Goal: Find specific page/section: Find specific page/section

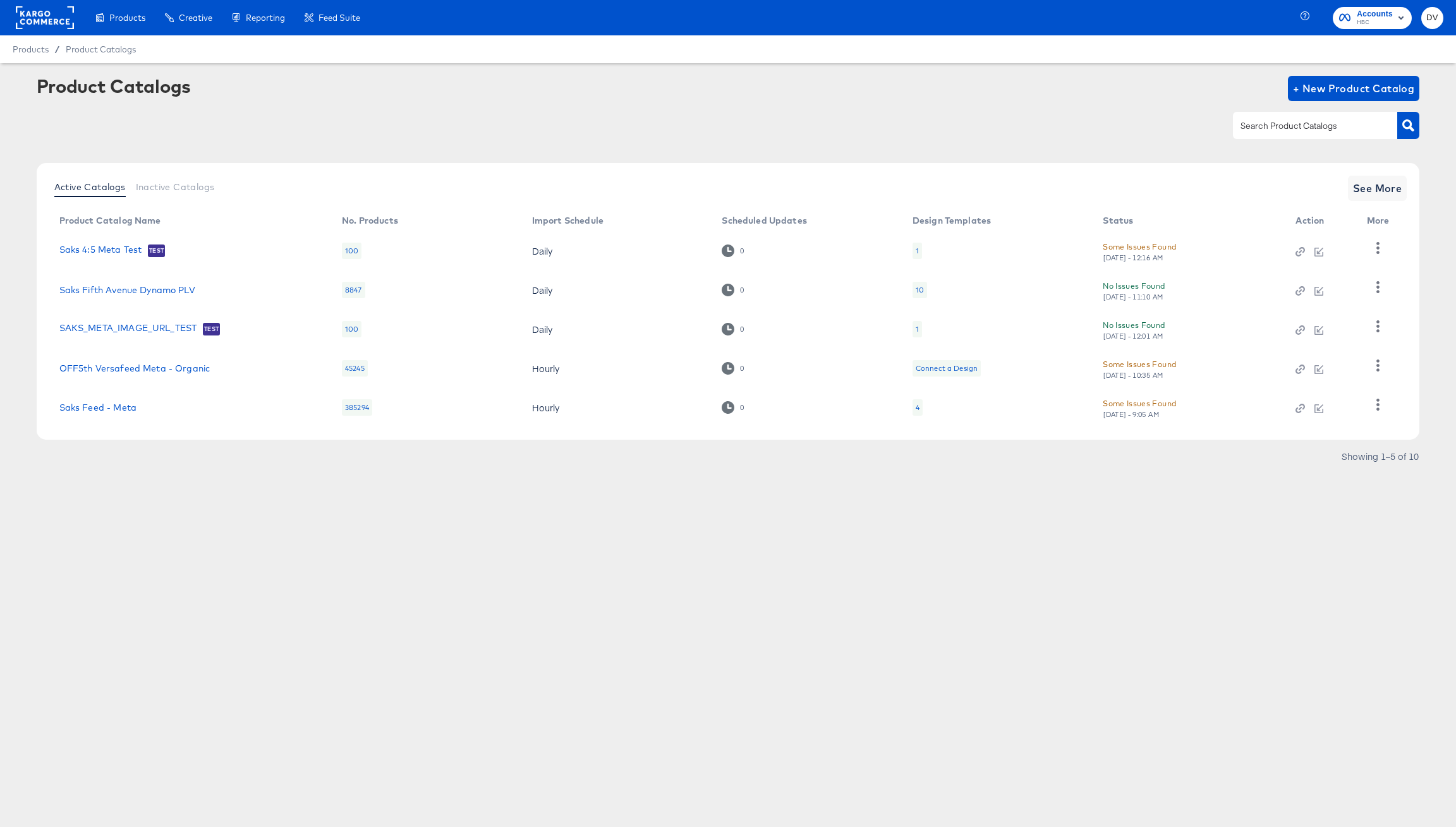
click at [36, 5] on div at bounding box center [44, 17] width 58 height 35
click at [38, 9] on rect at bounding box center [44, 17] width 58 height 23
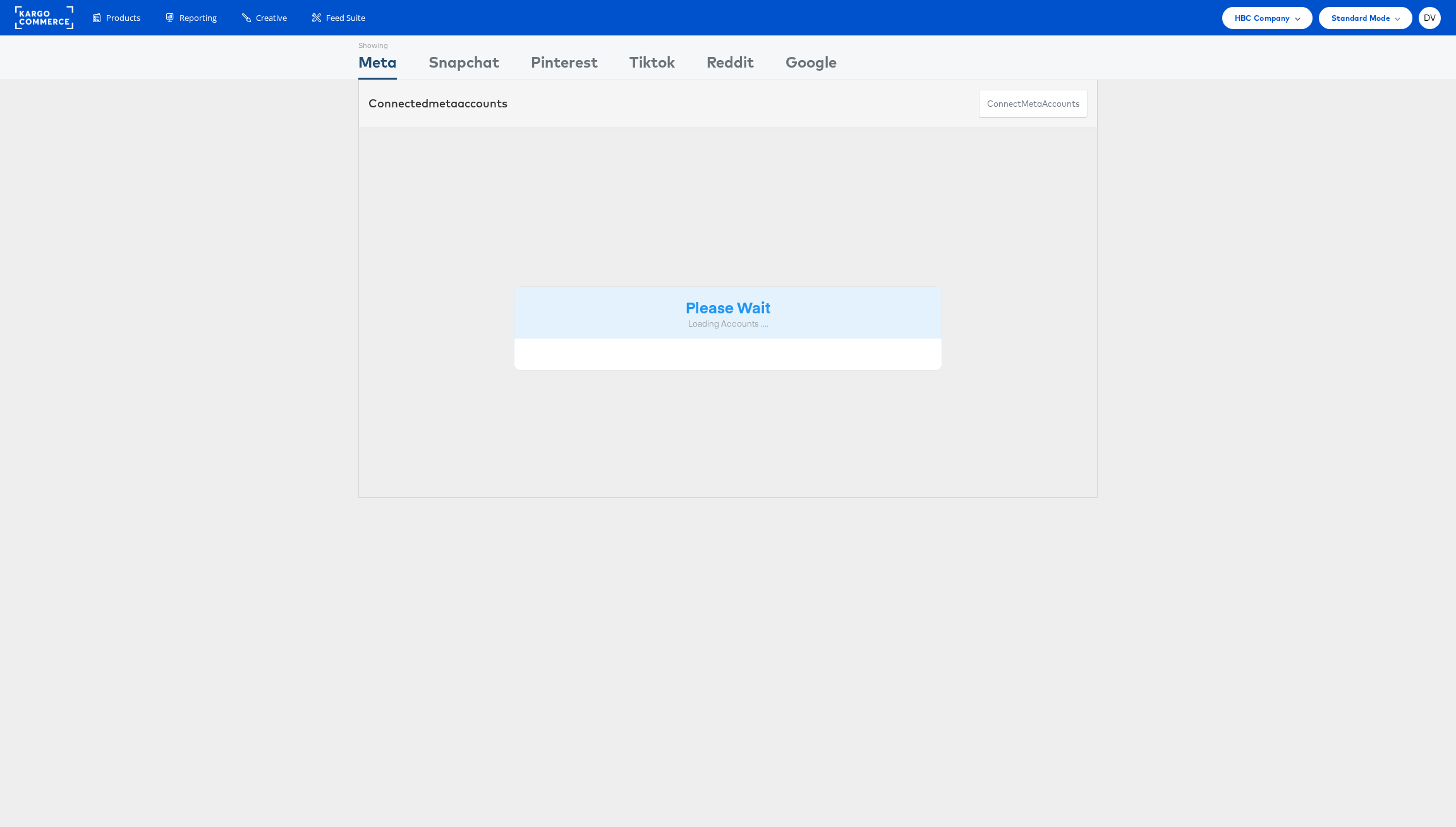
click at [1250, 24] on div "HBC Company" at bounding box center [1268, 18] width 90 height 22
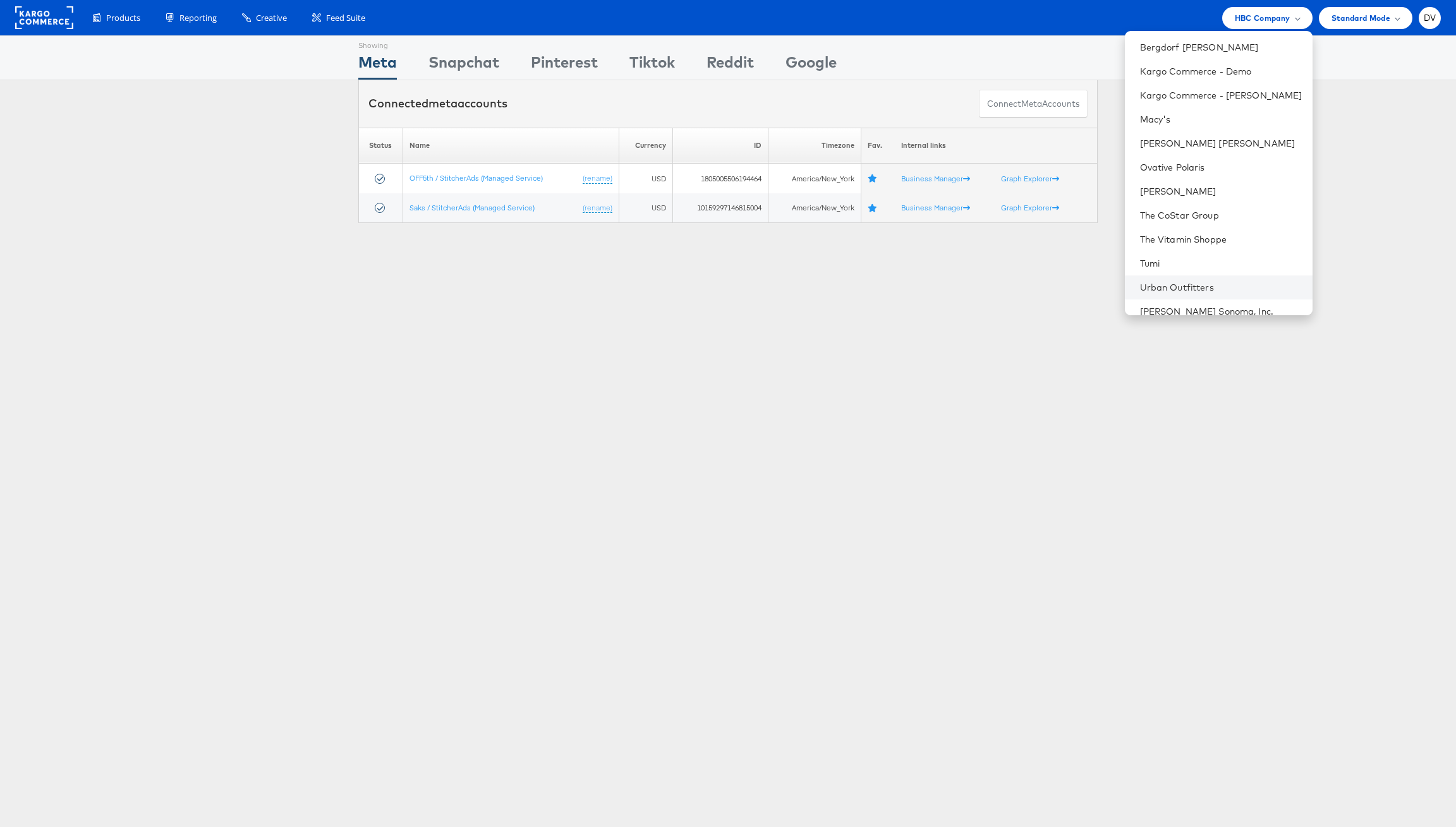
scroll to position [178, 0]
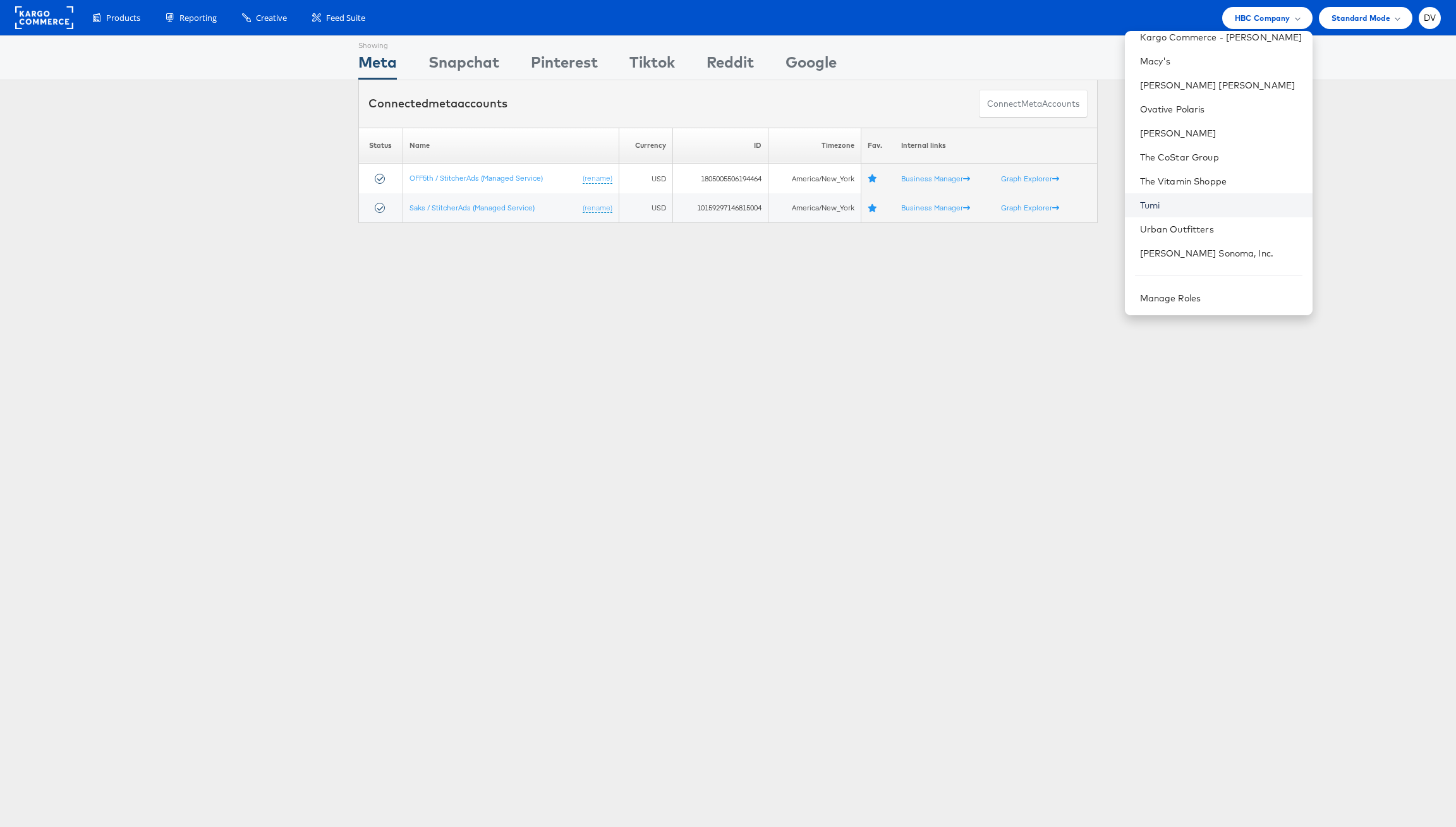
click at [1168, 205] on link "Tumi" at bounding box center [1222, 205] width 163 height 13
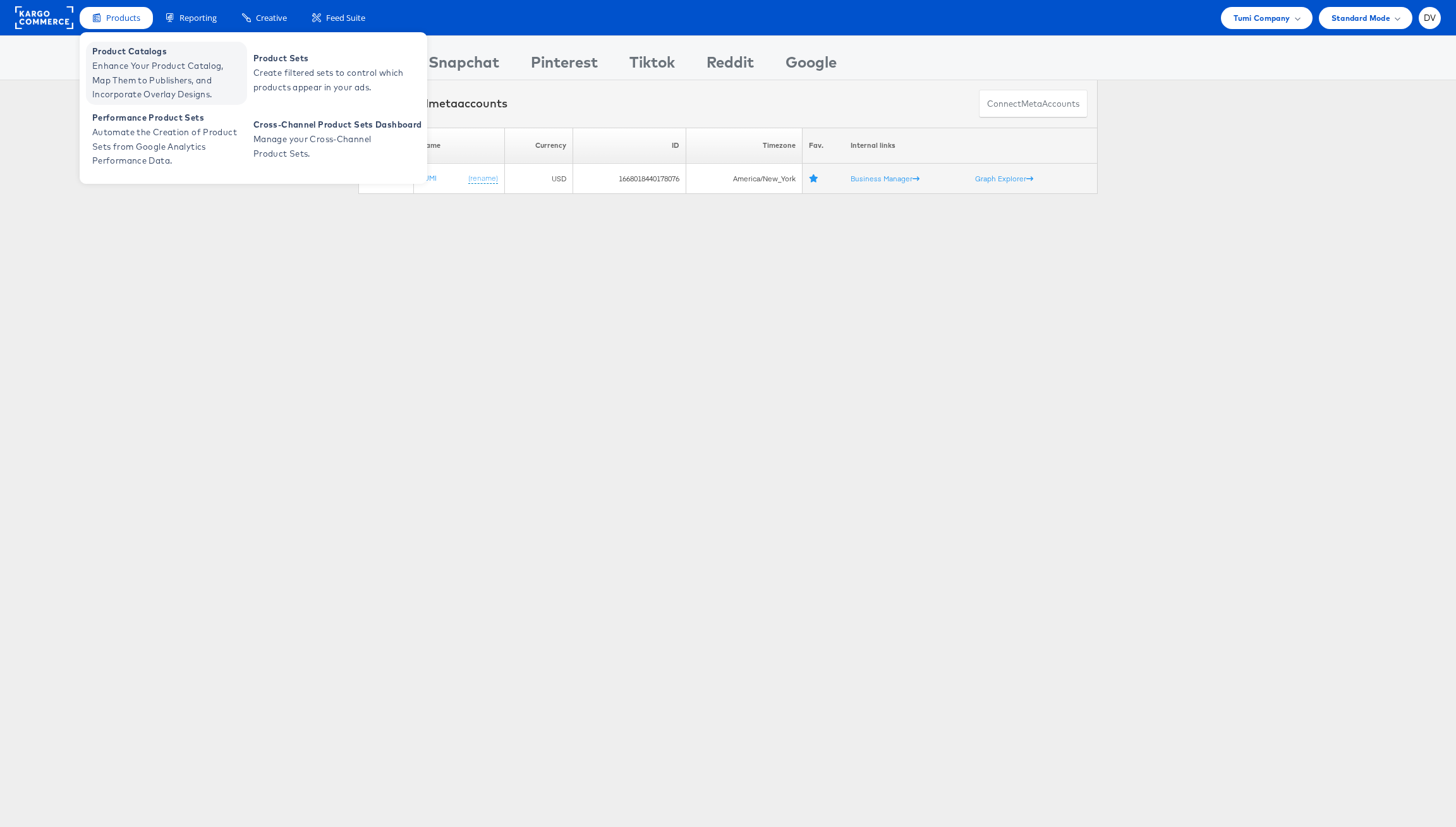
click at [140, 52] on span "Product Catalogs" at bounding box center [168, 52] width 152 height 14
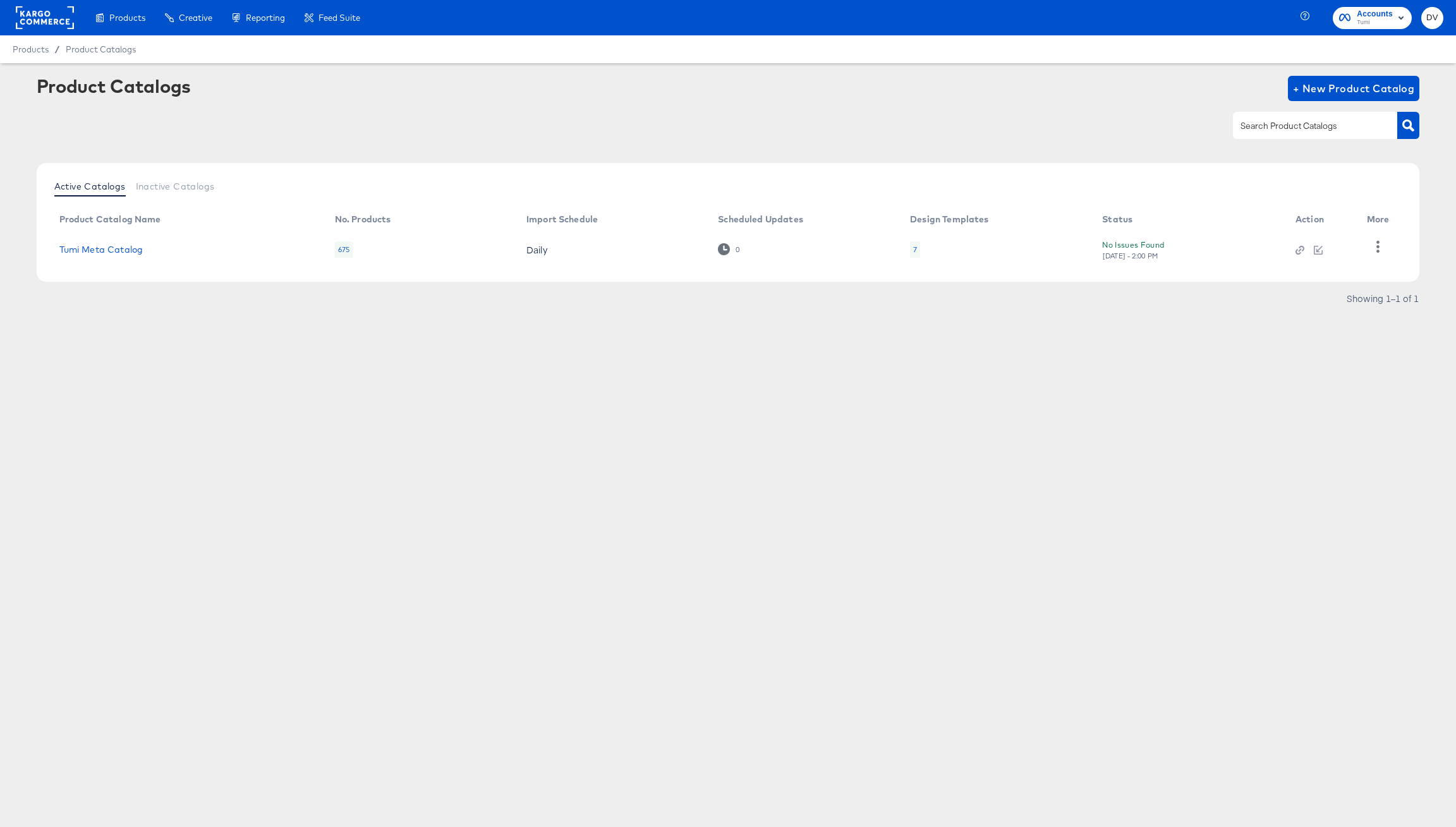
click at [84, 255] on td "Tumi Meta Catalog" at bounding box center [187, 249] width 276 height 39
click at [91, 246] on link "Tumi Meta Catalog" at bounding box center [101, 249] width 84 height 10
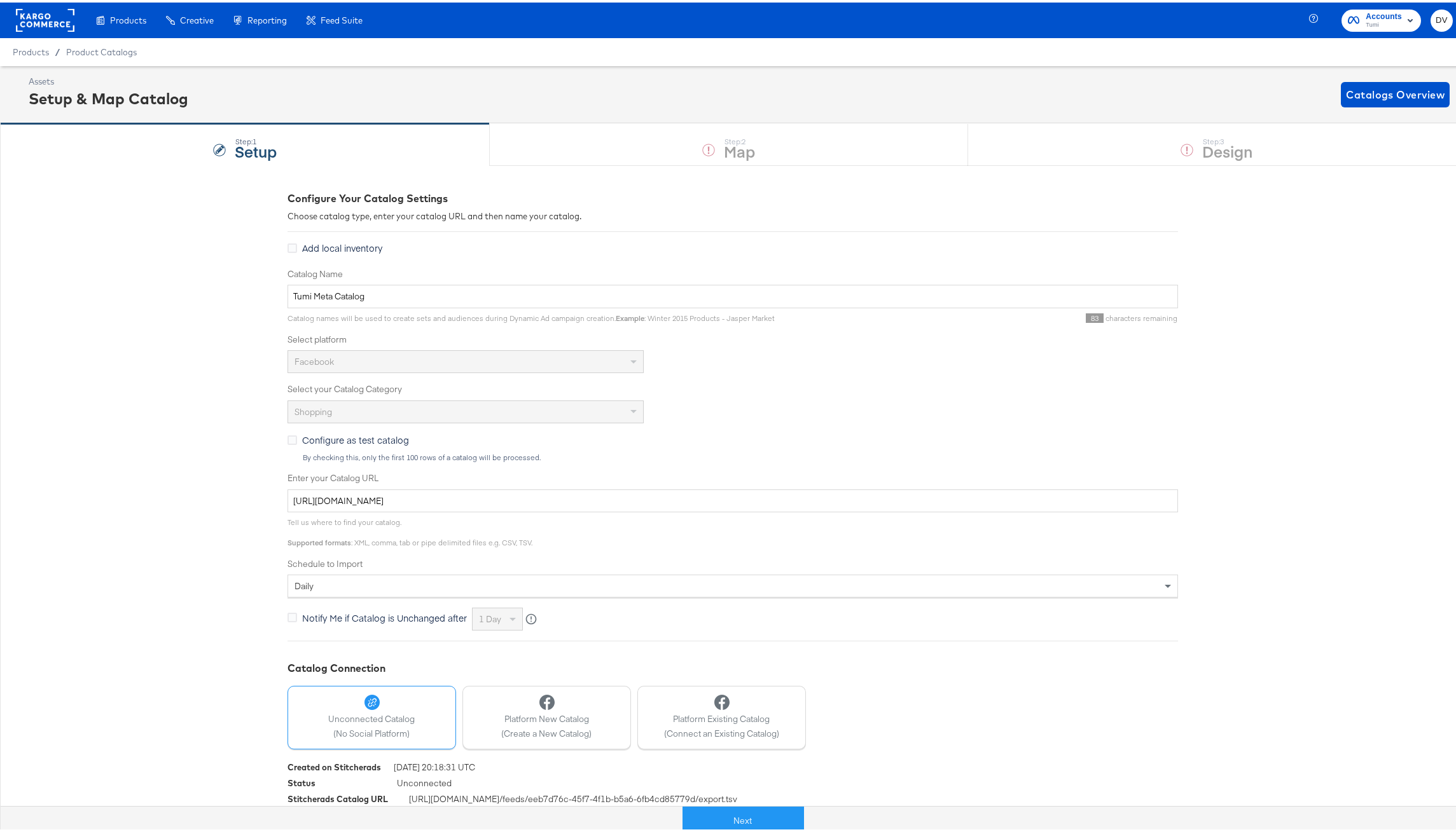
click at [49, 16] on rect at bounding box center [45, 17] width 58 height 23
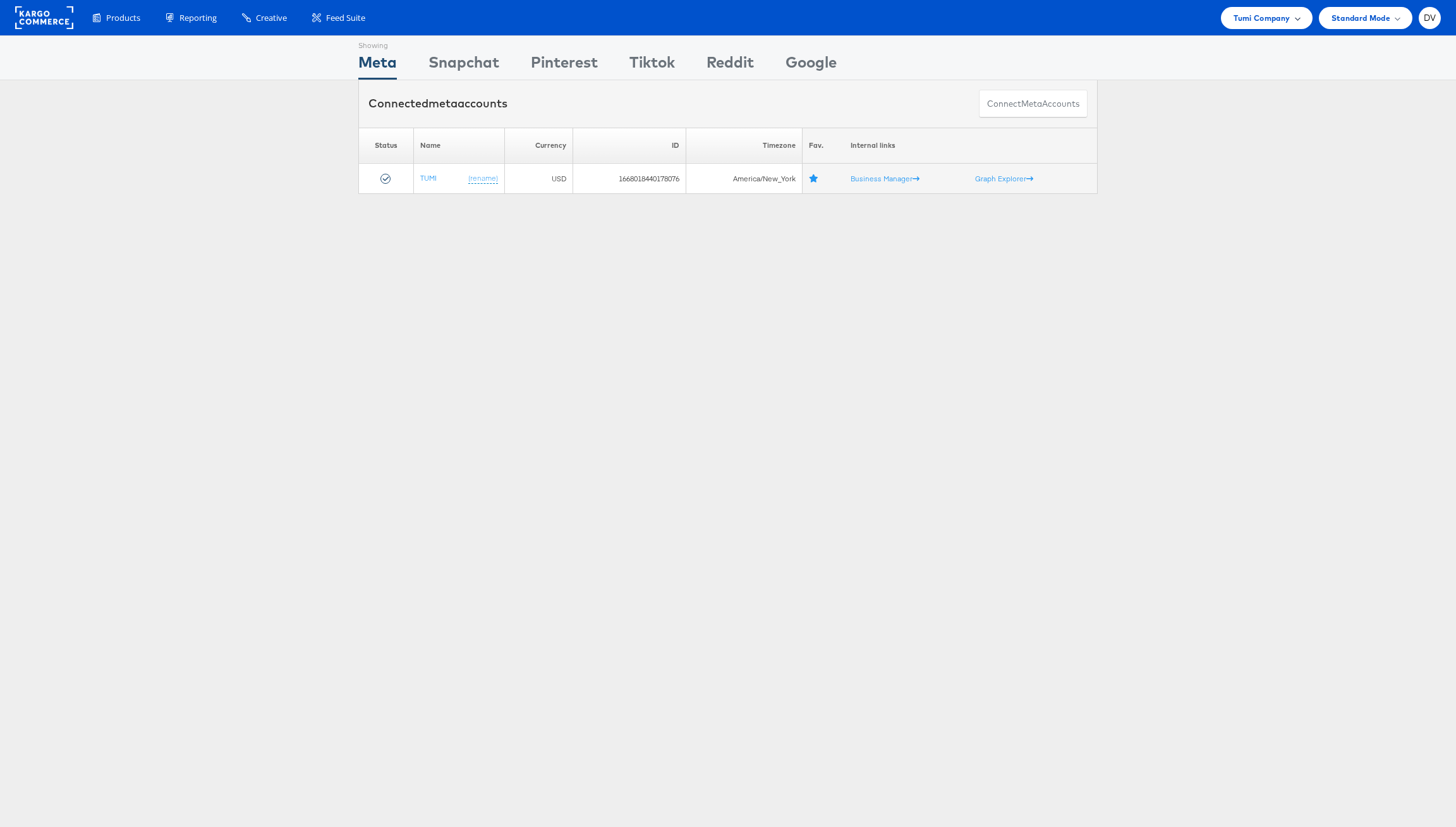
click at [1245, 23] on span "Tumi Company" at bounding box center [1262, 18] width 56 height 14
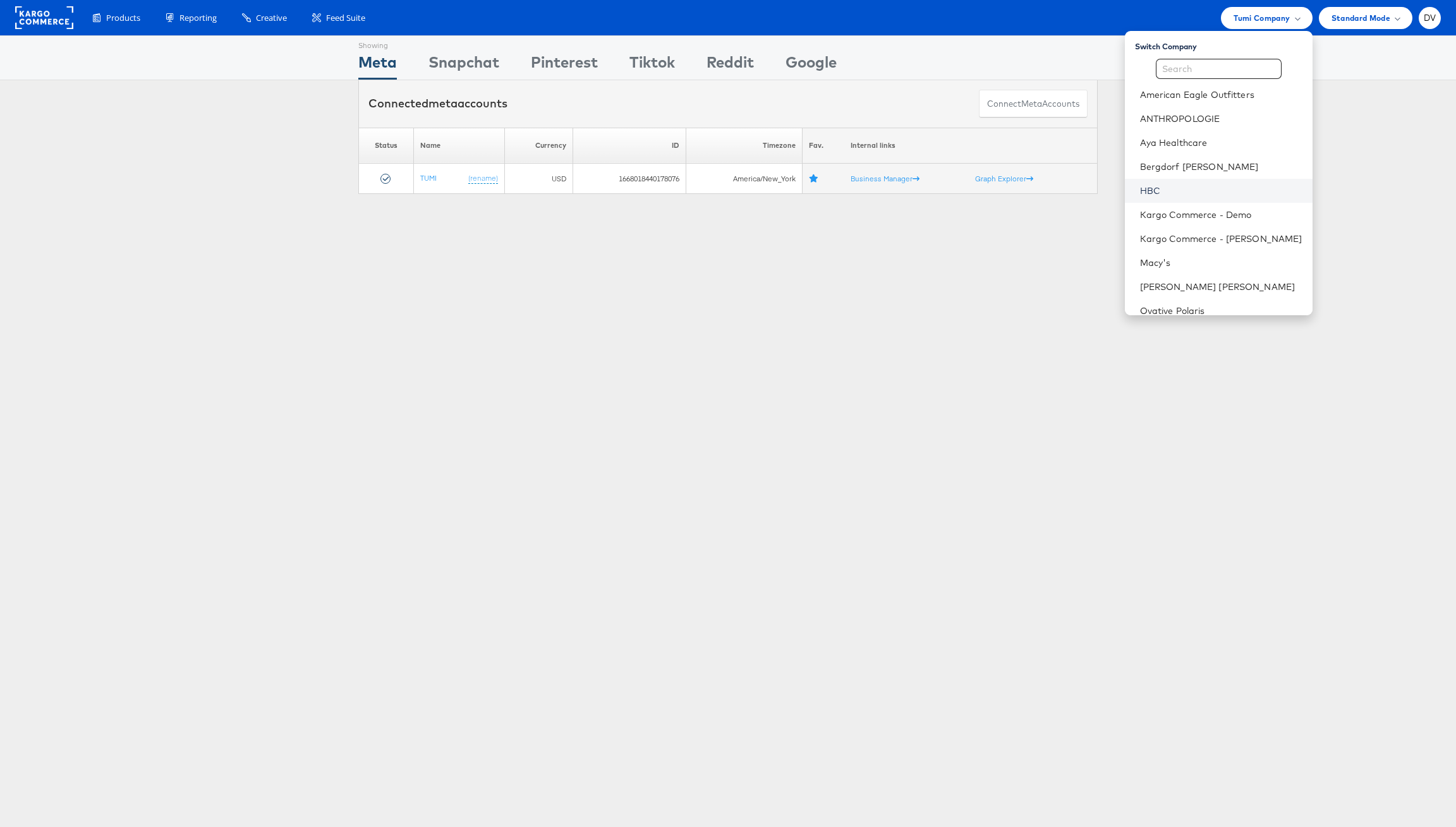
click at [1170, 195] on link "HBC" at bounding box center [1222, 191] width 163 height 13
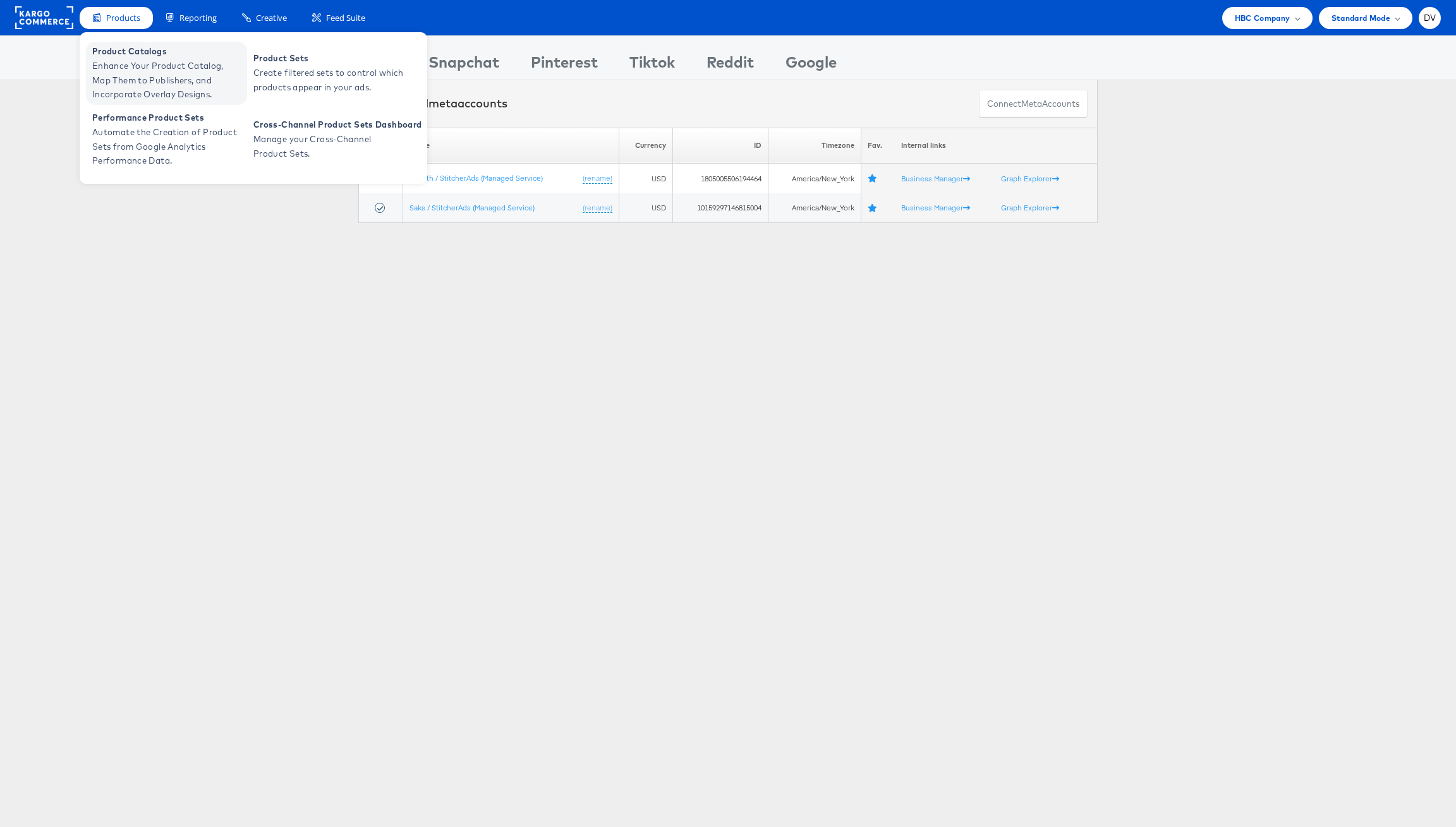
click at [128, 64] on span "Enhance Your Product Catalog, Map Them to Publishers, and Incorporate Overlay D…" at bounding box center [168, 80] width 152 height 43
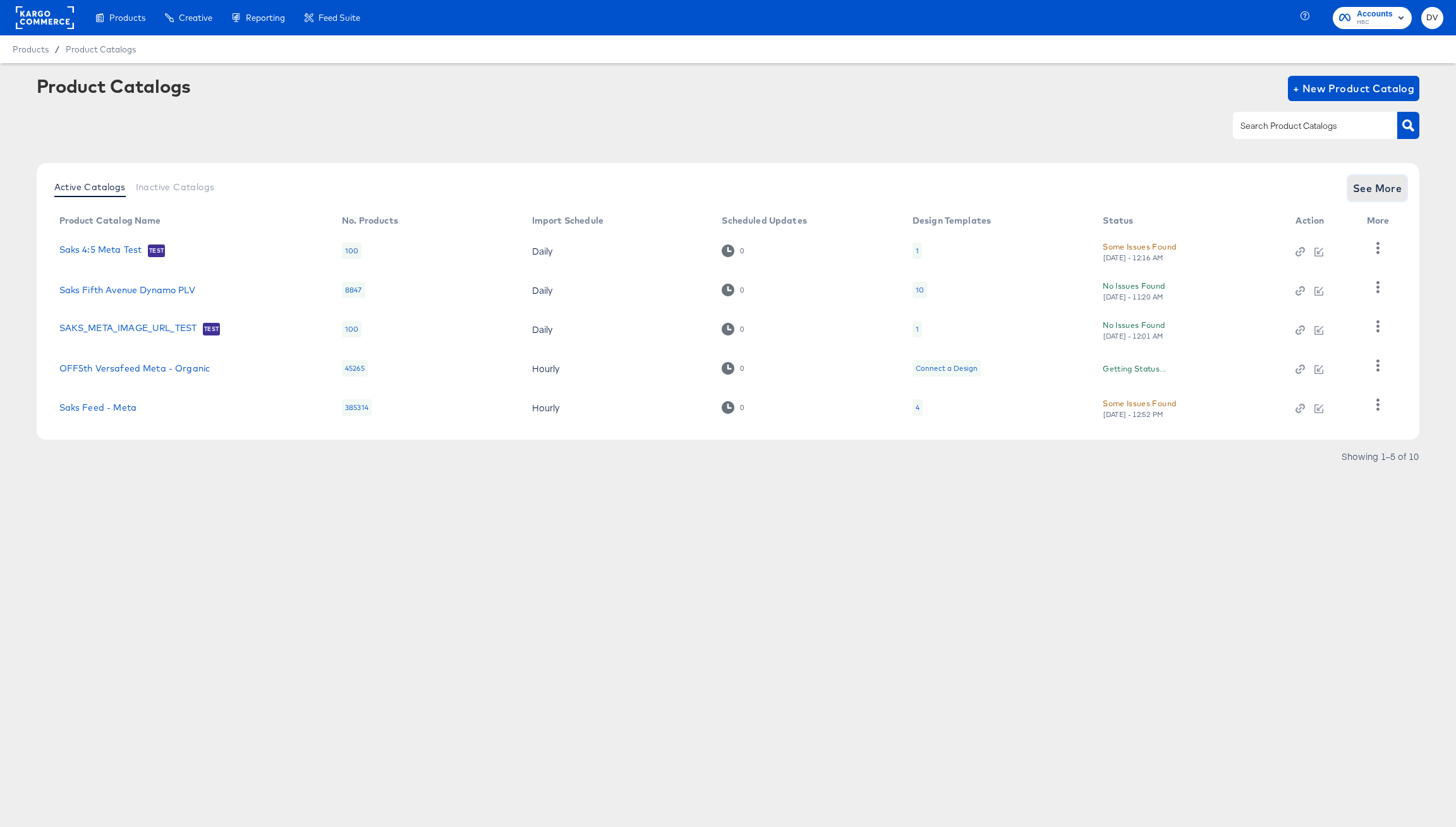
click at [1376, 186] on span "See More" at bounding box center [1377, 189] width 50 height 18
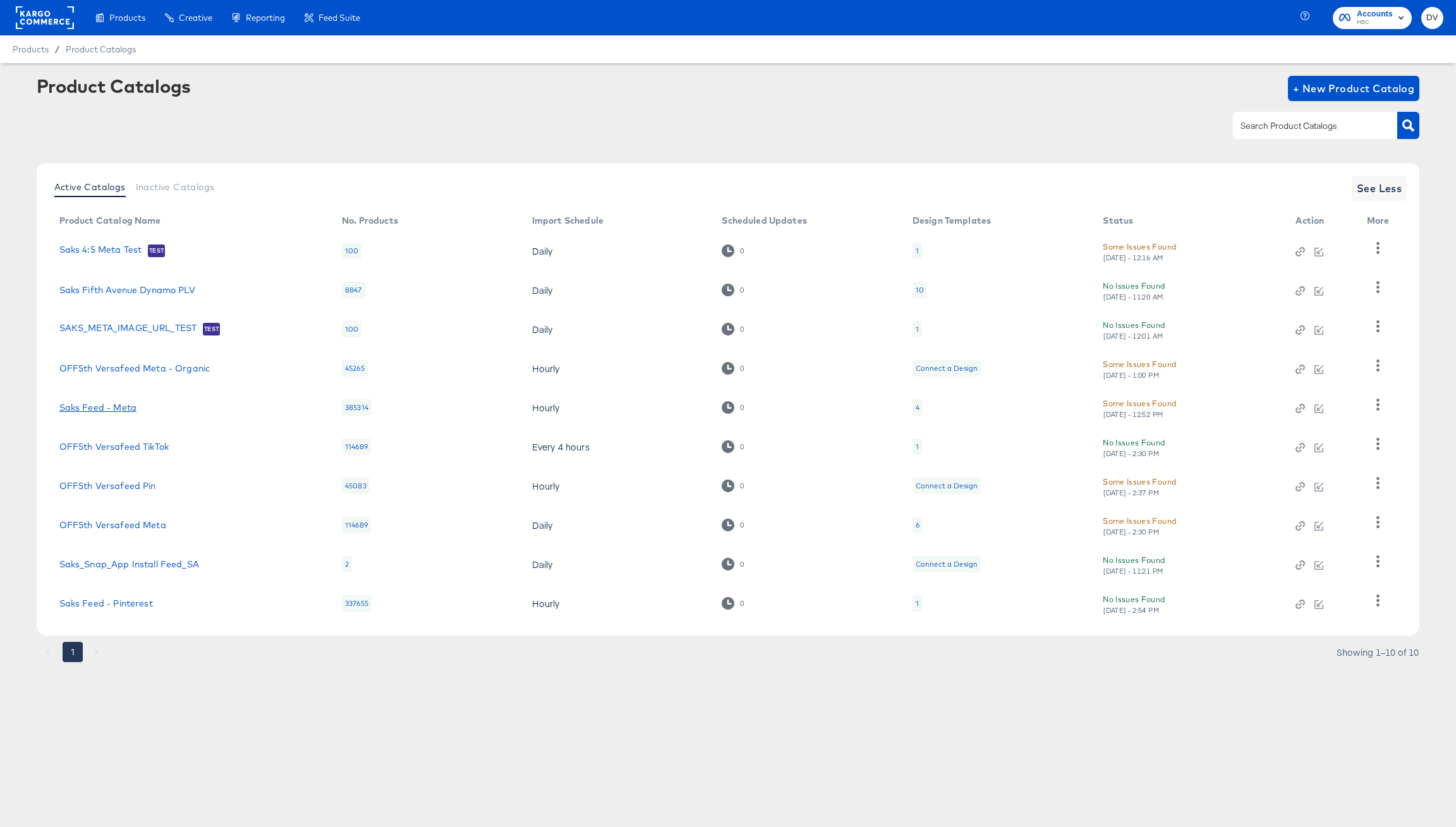
click at [118, 410] on link "Saks Feed - Meta" at bounding box center [98, 407] width 77 height 10
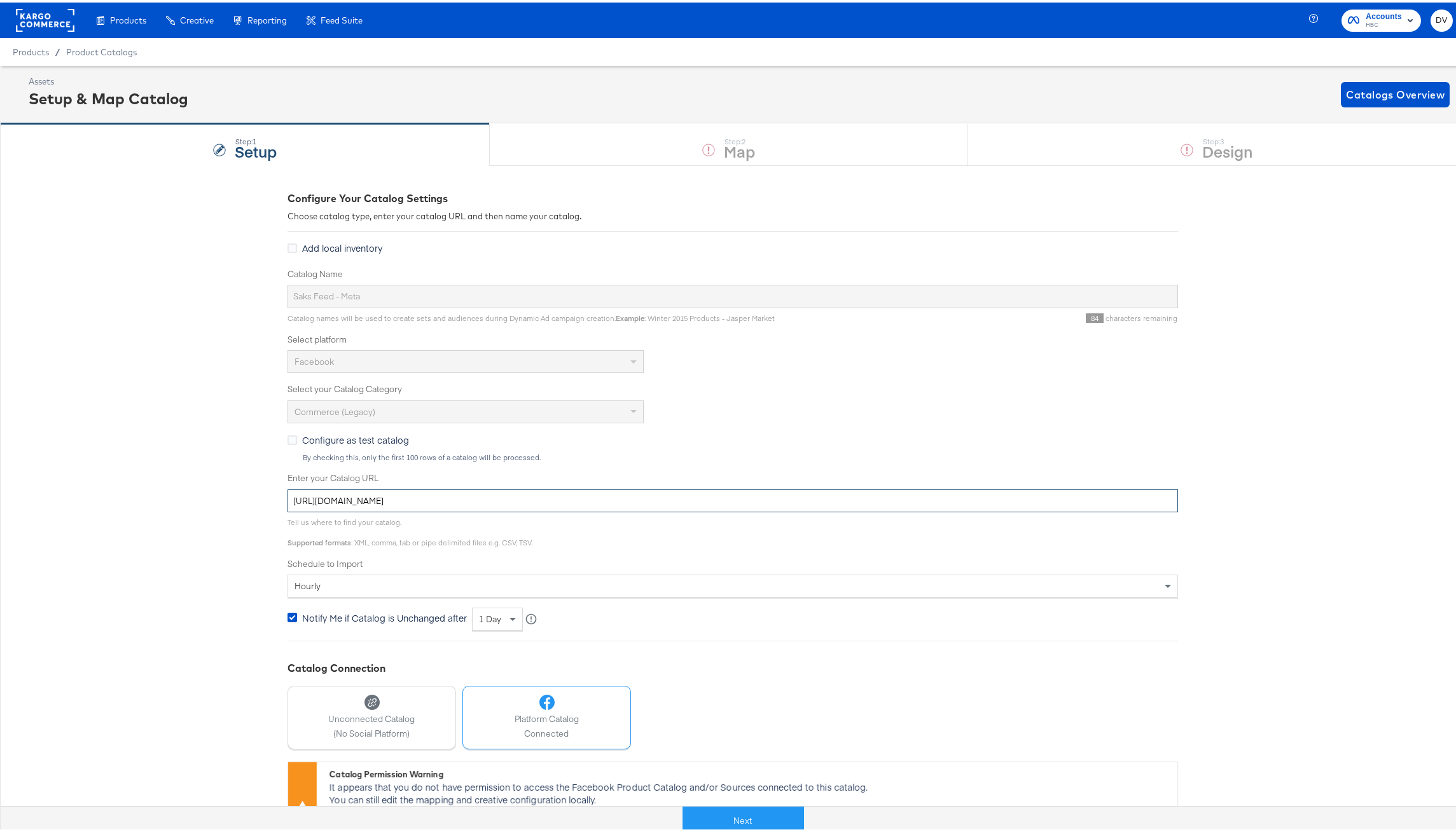
click at [538, 496] on input "[URL][DOMAIN_NAME]" at bounding box center [732, 499] width 890 height 24
